Goal: Task Accomplishment & Management: Manage account settings

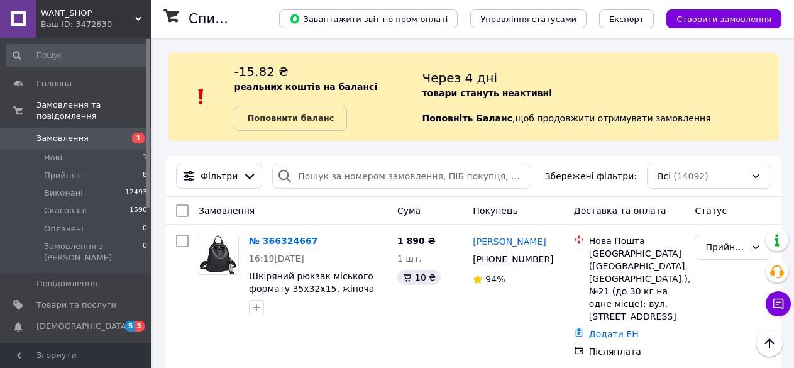
scroll to position [106, 0]
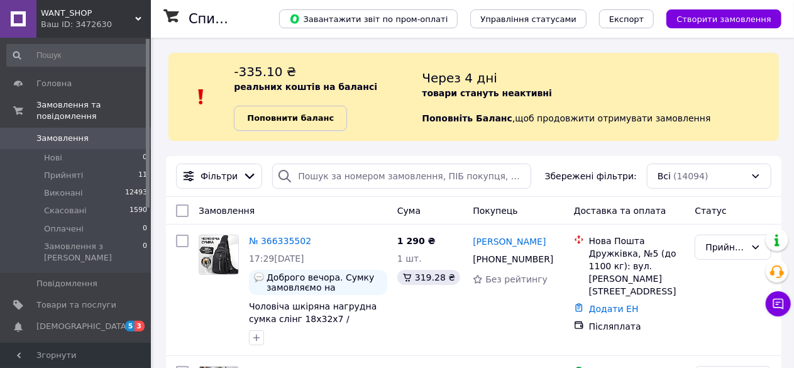
click at [273, 114] on b "Поповнити баланс" at bounding box center [290, 117] width 87 height 9
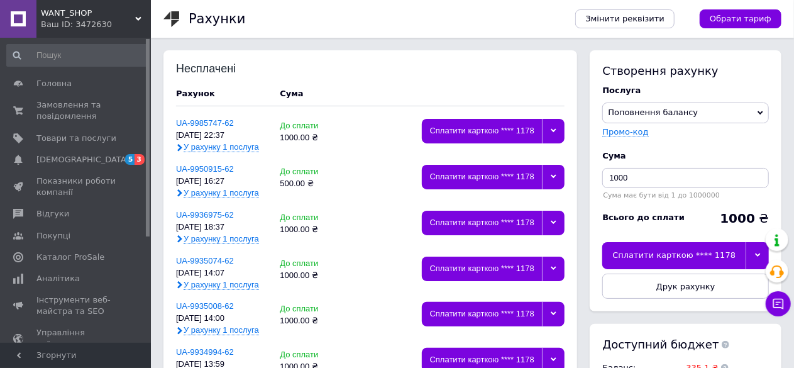
scroll to position [126, 0]
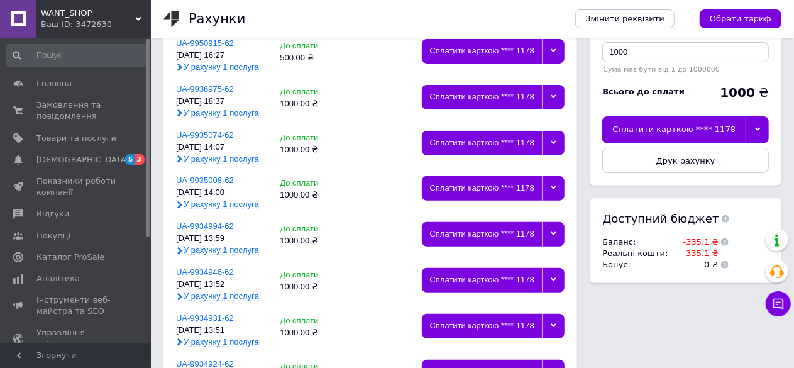
click at [760, 131] on icon at bounding box center [758, 129] width 6 height 6
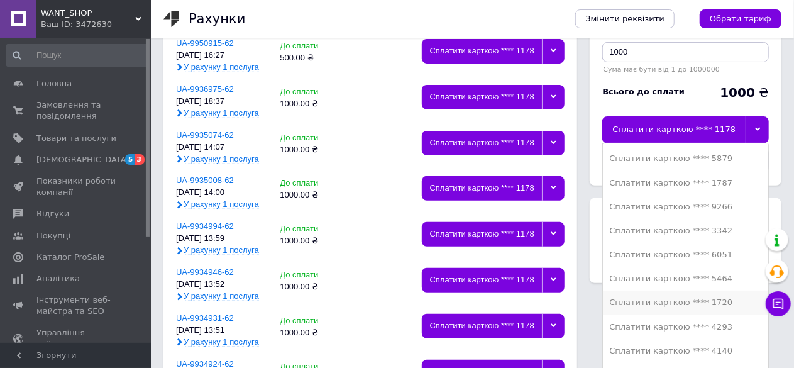
click at [690, 307] on div "Сплатити карткою **** 1720" at bounding box center [685, 302] width 153 height 11
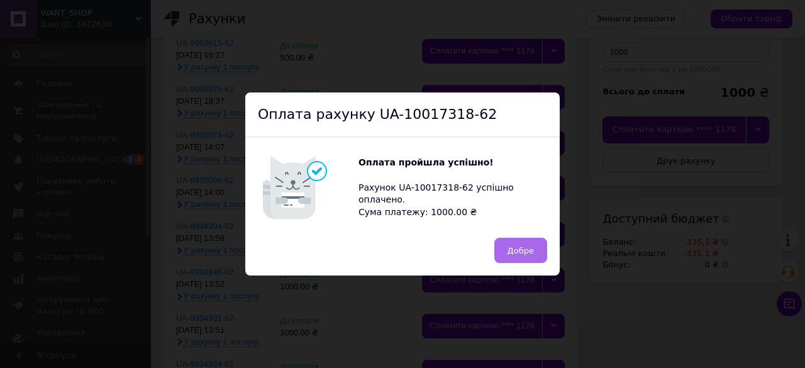
click at [522, 246] on span "Добре" at bounding box center [521, 250] width 26 height 9
